Goal: Task Accomplishment & Management: Manage account settings

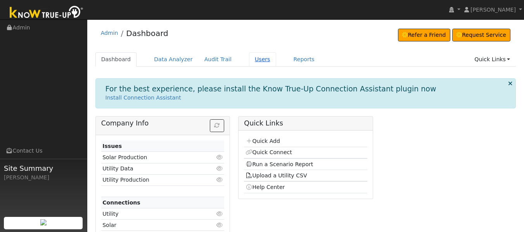
click at [254, 62] on link "Users" at bounding box center [262, 59] width 27 height 14
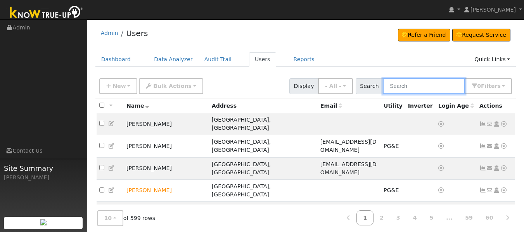
click at [410, 87] on input "text" at bounding box center [423, 86] width 82 height 16
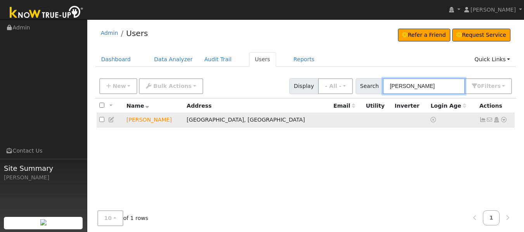
type input "[PERSON_NAME]"
click at [482, 122] on icon at bounding box center [482, 119] width 7 height 5
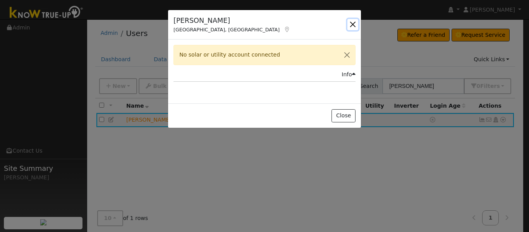
click at [353, 22] on button "button" at bounding box center [353, 24] width 11 height 11
